Goal: Task Accomplishment & Management: Manage account settings

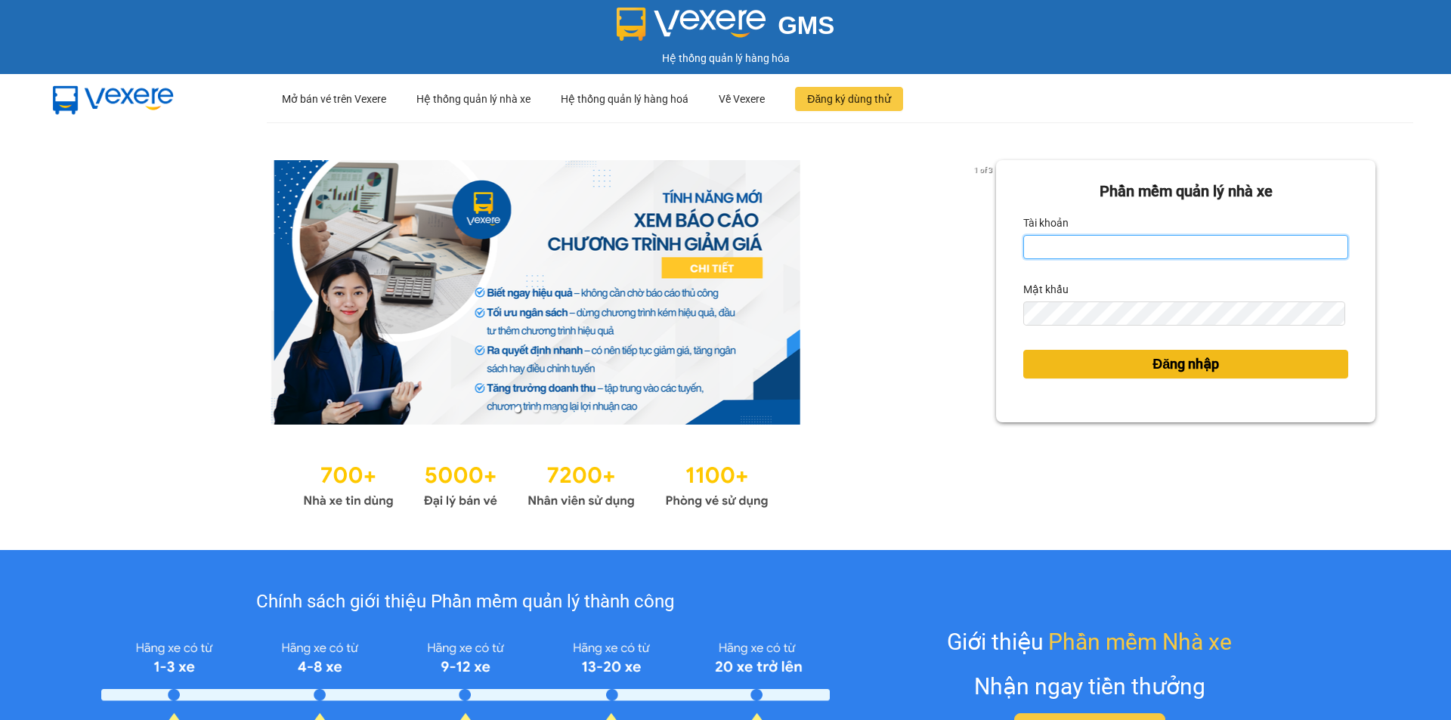
type input "tram.dalatoi"
click at [1136, 359] on button "Đăng nhập" at bounding box center [1185, 364] width 325 height 29
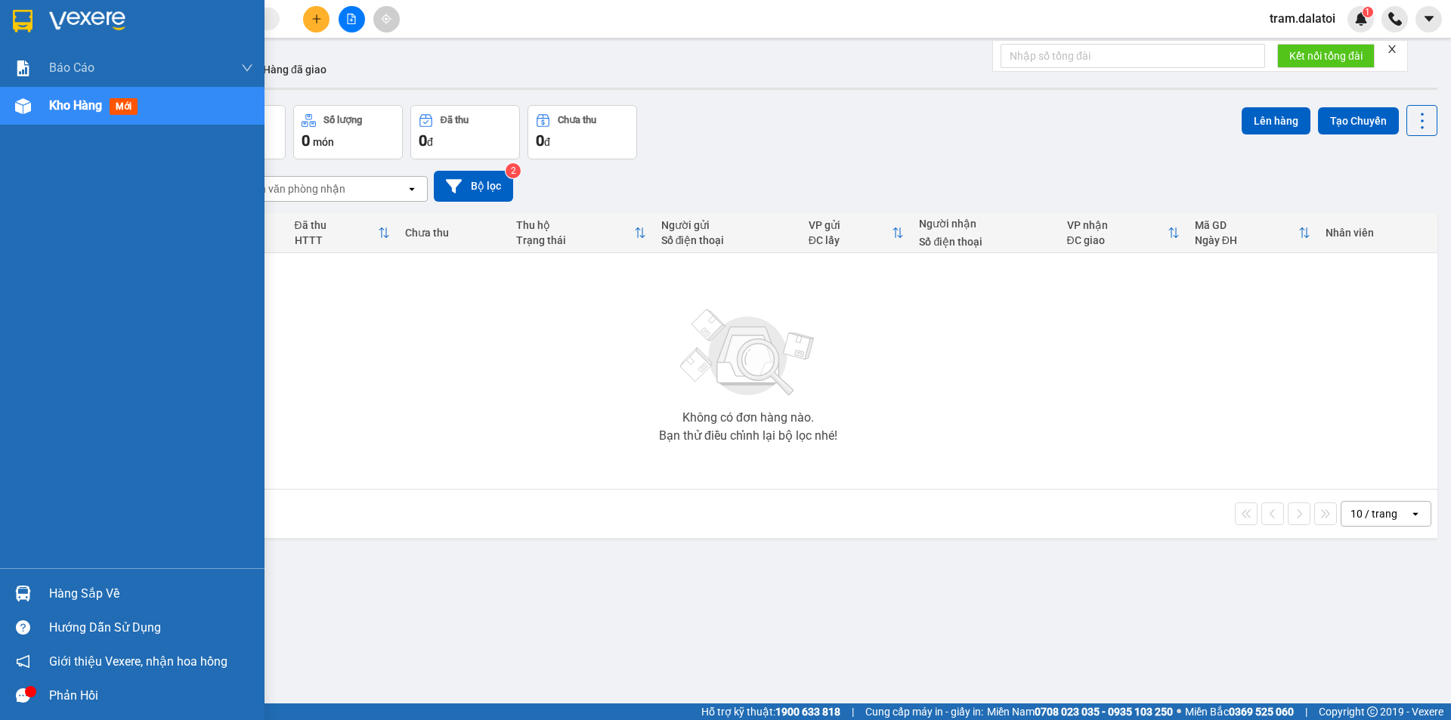
click at [18, 589] on img at bounding box center [23, 594] width 16 height 16
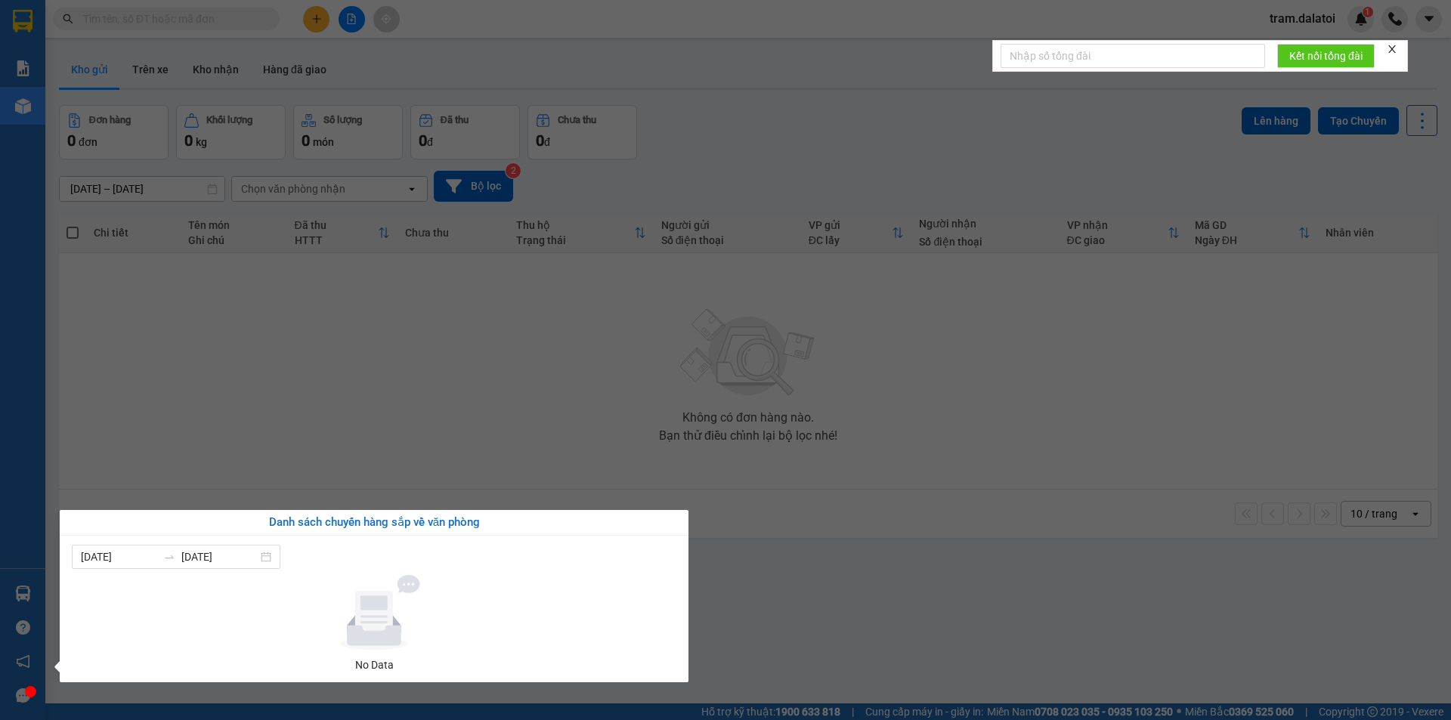
click at [303, 423] on section "Kết quả tìm kiếm ( 0 ) Bộ lọc No Data tram.dalatoi 1 Báo cáo Báo cáo dòng tiền …" at bounding box center [725, 360] width 1451 height 720
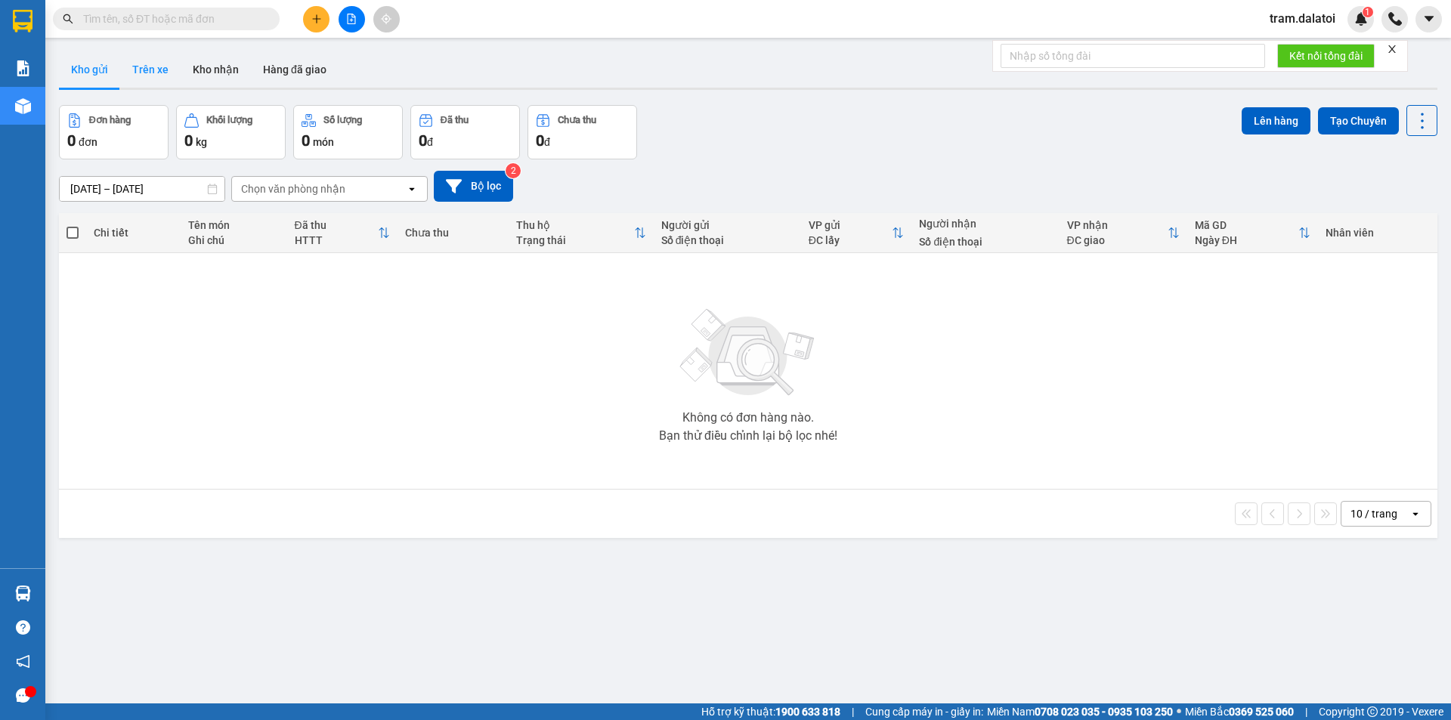
click at [152, 71] on button "Trên xe" at bounding box center [150, 69] width 60 height 36
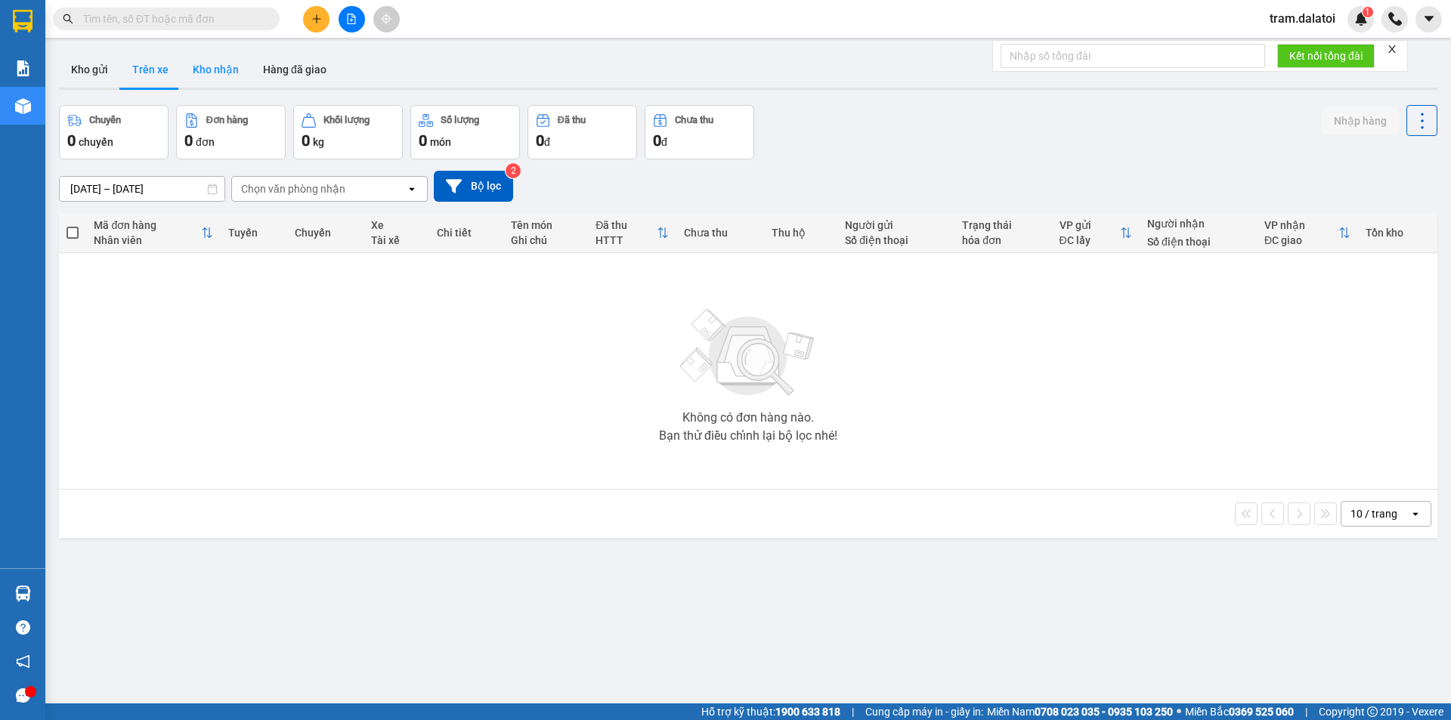
click at [231, 66] on button "Kho nhận" at bounding box center [216, 69] width 70 height 36
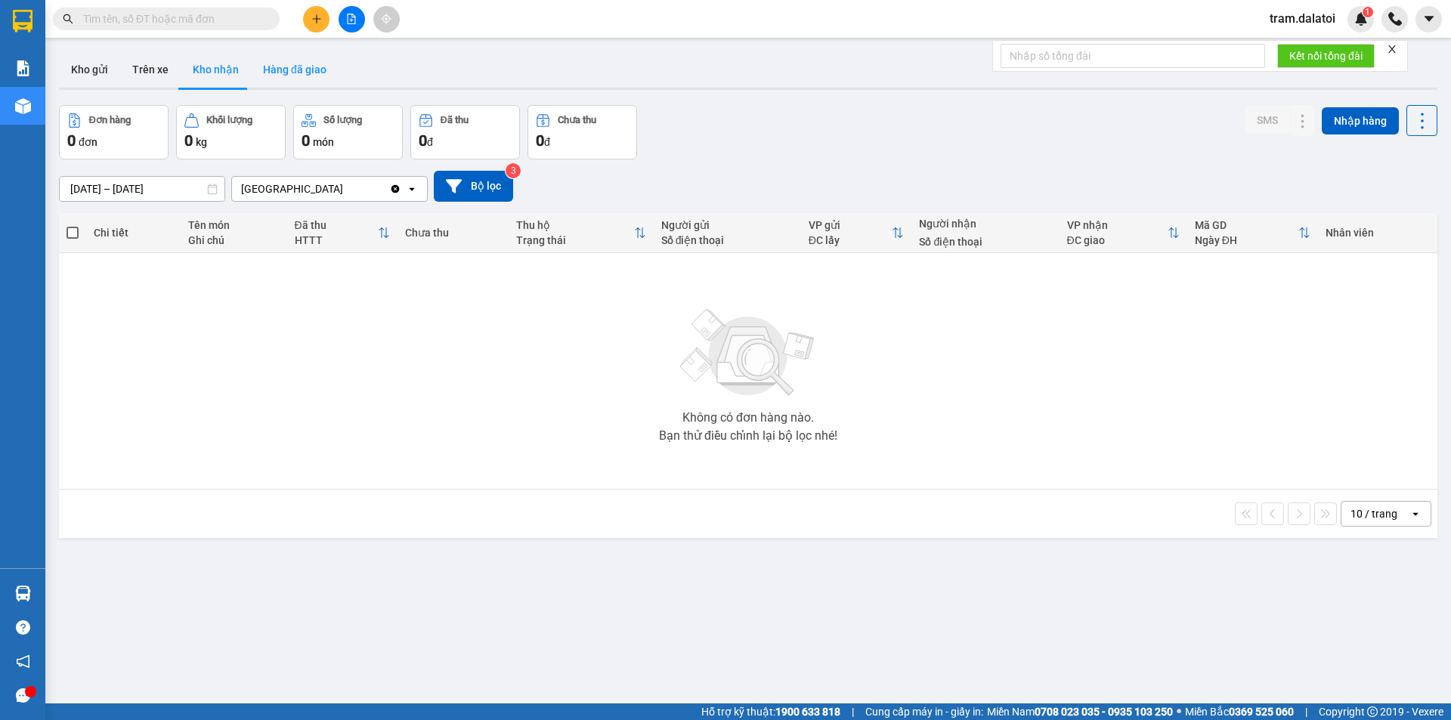
click at [292, 58] on button "Hàng đã giao" at bounding box center [295, 69] width 88 height 36
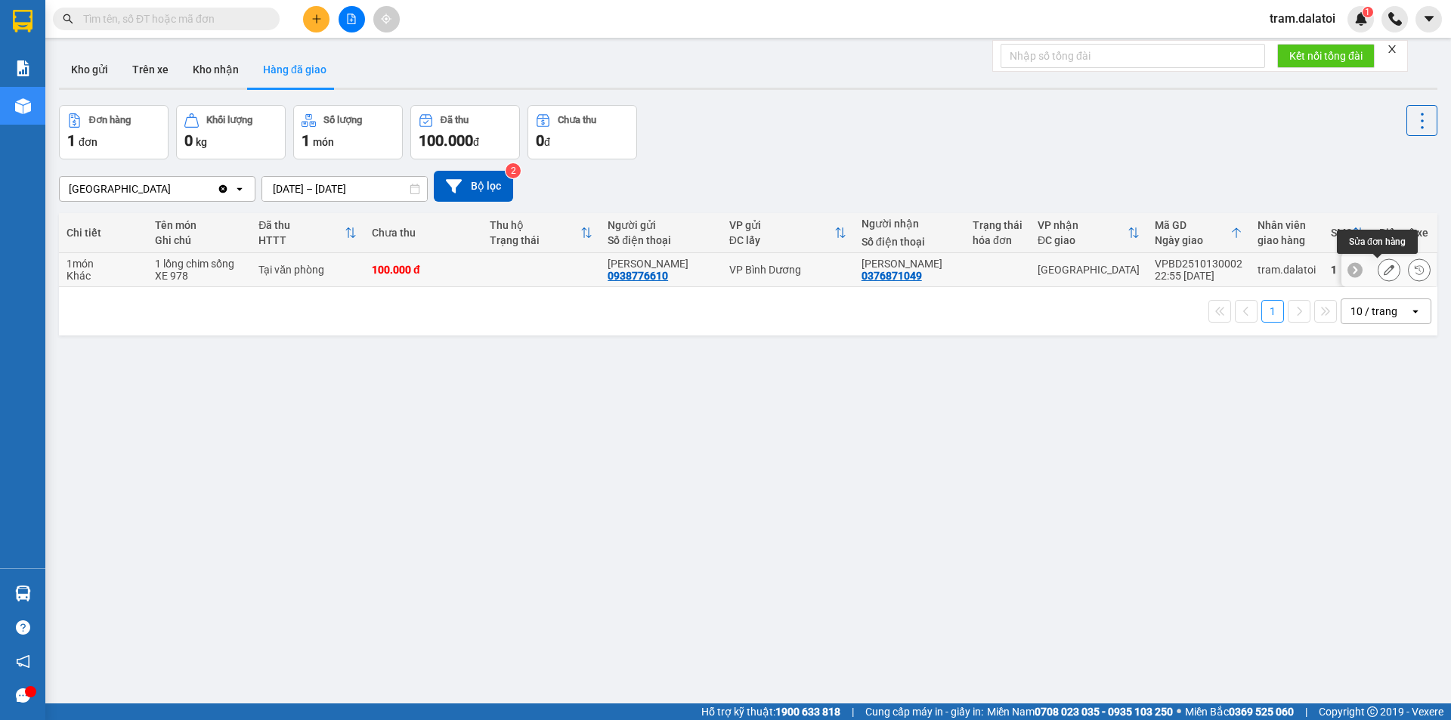
click at [1383, 267] on icon at bounding box center [1388, 269] width 11 height 11
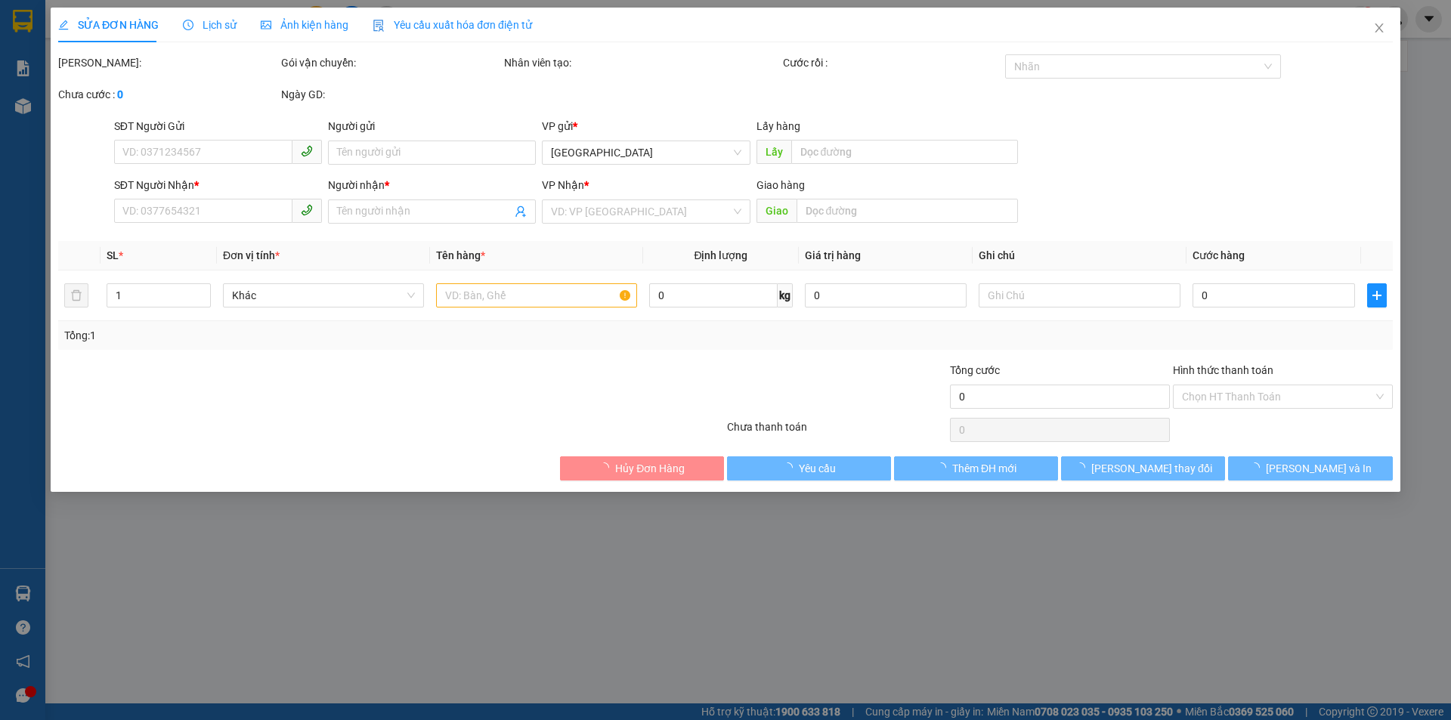
type input "0938776610"
type input "Anh Quảng"
type input "0376871049"
type input "Anh Thiên"
type input "100.000"
